Goal: Task Accomplishment & Management: Complete application form

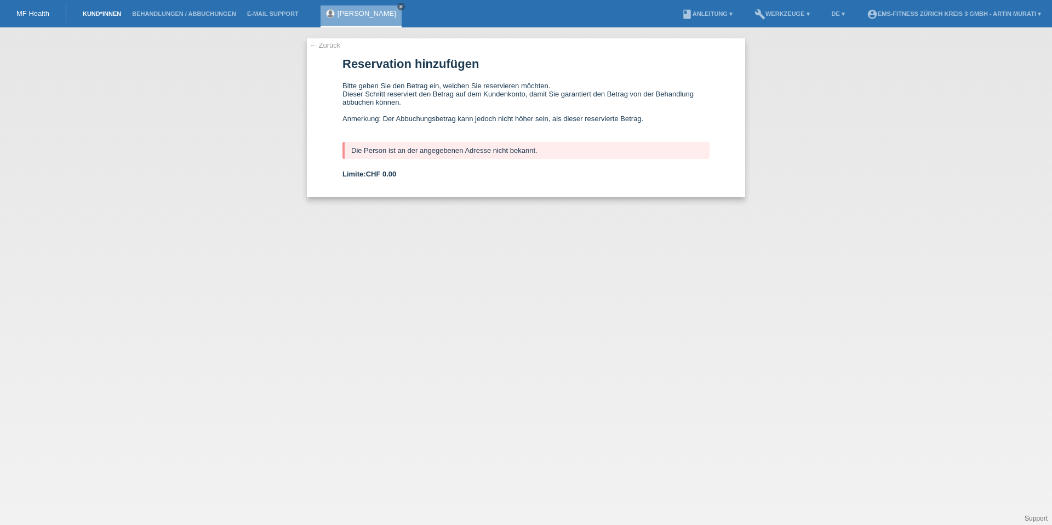
click at [99, 16] on link "Kund*innen" at bounding box center [101, 13] width 49 height 7
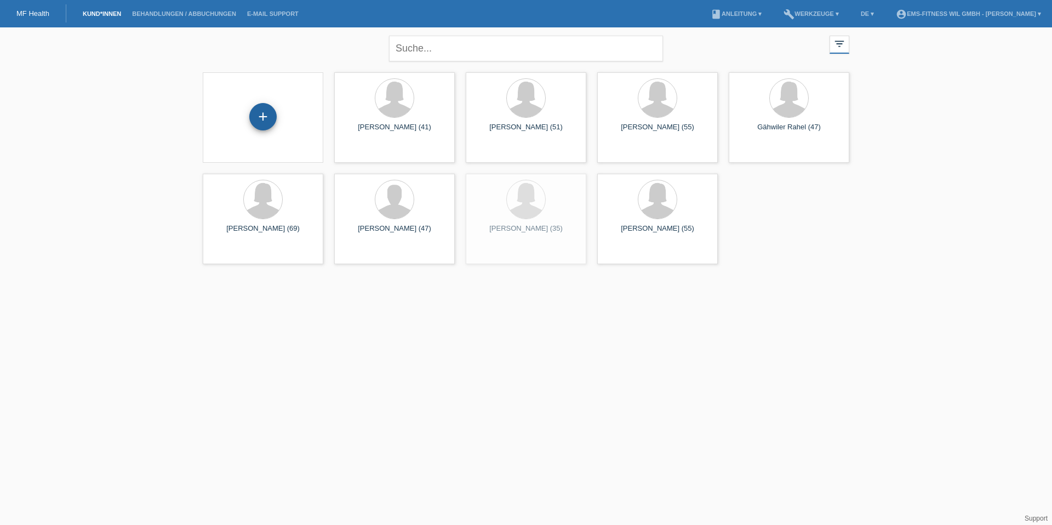
click at [271, 112] on div "+" at bounding box center [263, 116] width 26 height 19
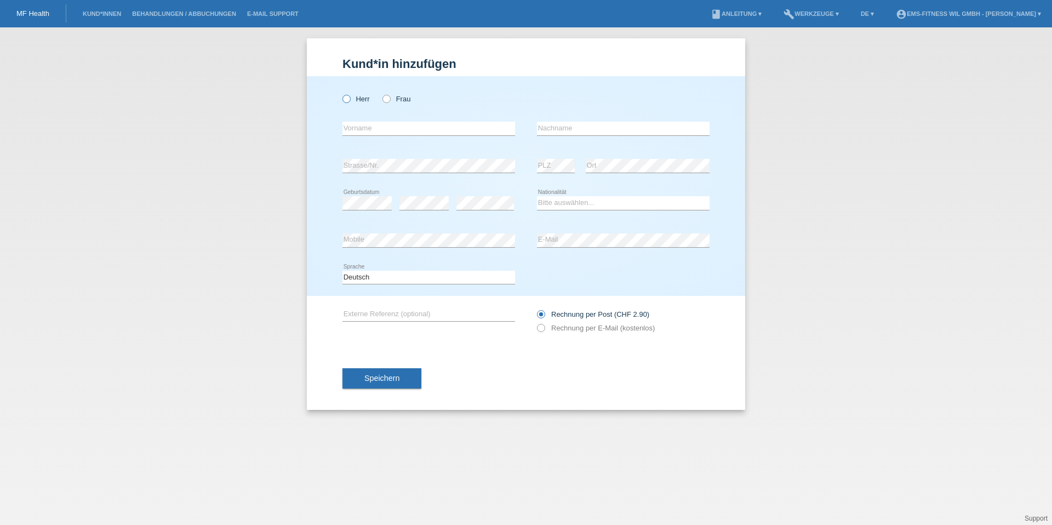
click at [367, 99] on label "Herr" at bounding box center [355, 99] width 27 height 8
click at [350, 99] on input "Herr" at bounding box center [345, 98] width 7 height 7
radio input "true"
click at [373, 123] on input "text" at bounding box center [428, 129] width 173 height 14
type input "Schnelli"
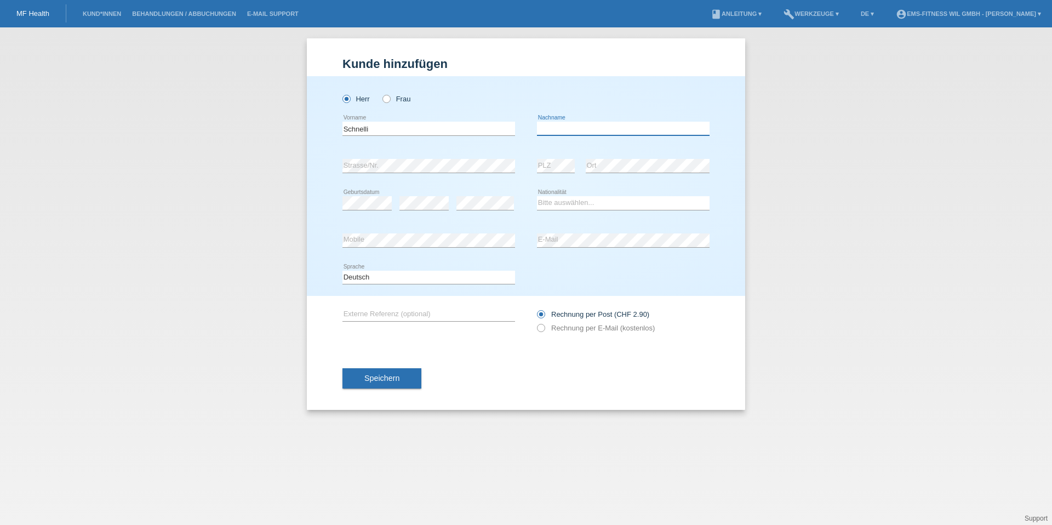
click at [651, 125] on input "text" at bounding box center [623, 129] width 173 height 14
type input "[PERSON_NAME]"
click at [473, 211] on div "error" at bounding box center [485, 203] width 58 height 37
click at [566, 208] on select "Bitte auswählen... Schweiz Deutschland Liechtenstein Österreich ------------ Af…" at bounding box center [623, 202] width 173 height 13
select select "CH"
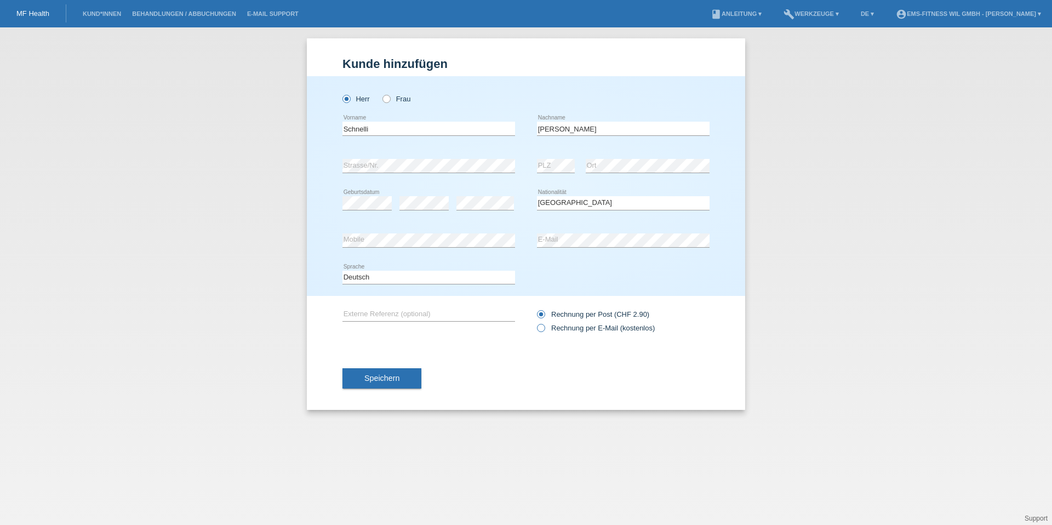
click at [578, 330] on label "Rechnung per E-Mail (kostenlos)" at bounding box center [596, 328] width 118 height 8
click at [544, 330] on input "Rechnung per E-Mail (kostenlos)" at bounding box center [540, 331] width 7 height 14
radio input "true"
click at [355, 385] on button "Speichern" at bounding box center [381, 378] width 79 height 21
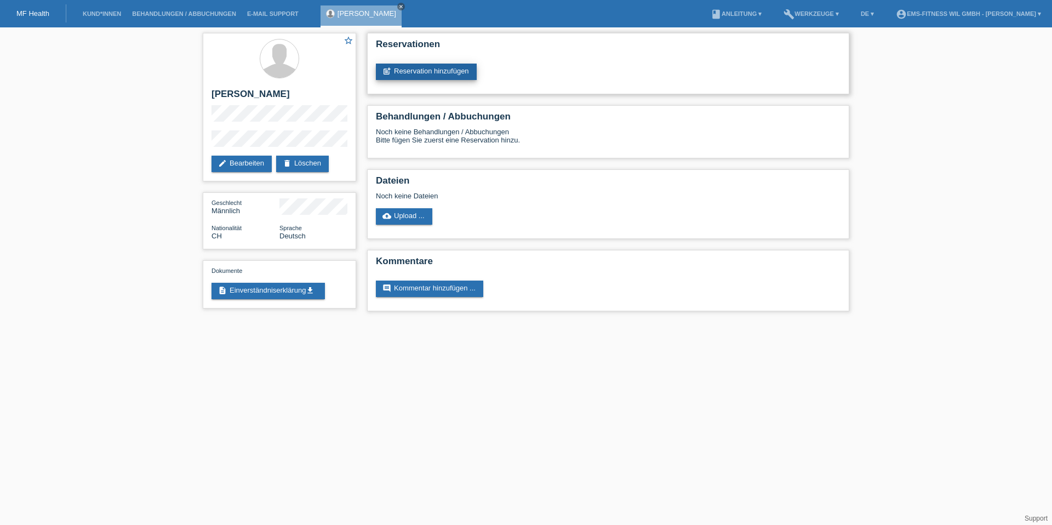
click at [420, 65] on link "post_add Reservation hinzufügen" at bounding box center [426, 72] width 101 height 16
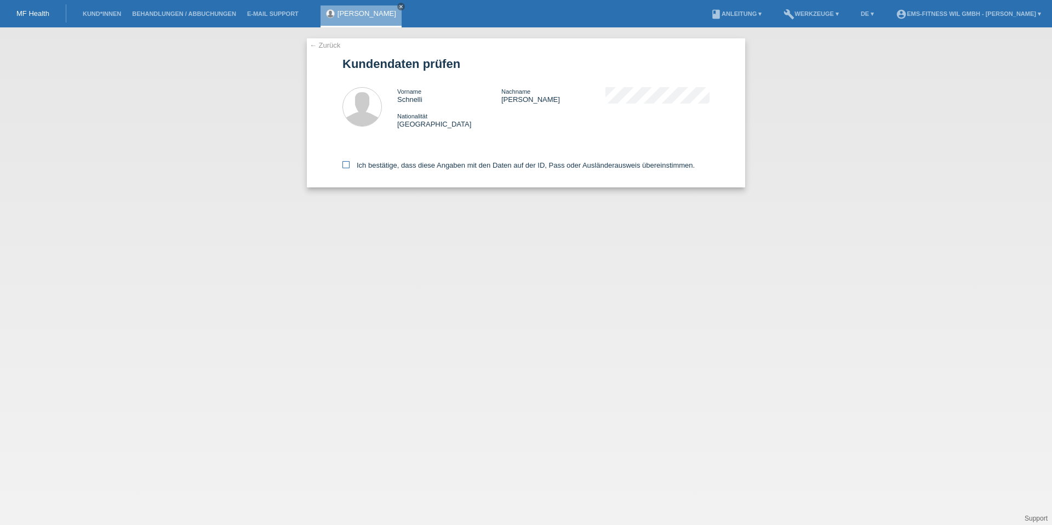
click at [381, 166] on label "Ich bestätige, dass diese Angaben mit den Daten auf der ID, Pass oder Ausländer…" at bounding box center [518, 165] width 352 height 8
click at [350, 166] on input "Ich bestätige, dass diese Angaben mit den Daten auf der ID, Pass oder Ausländer…" at bounding box center [345, 164] width 7 height 7
checkbox input "true"
